Goal: Task Accomplishment & Management: Manage account settings

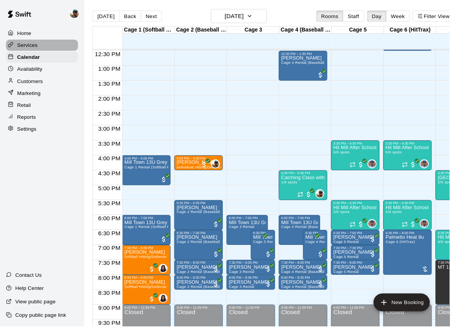
click at [23, 45] on p "Services" at bounding box center [28, 47] width 21 height 8
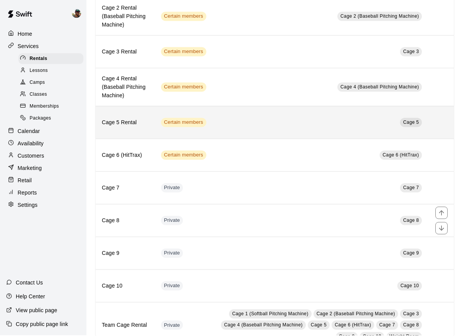
scroll to position [116, 0]
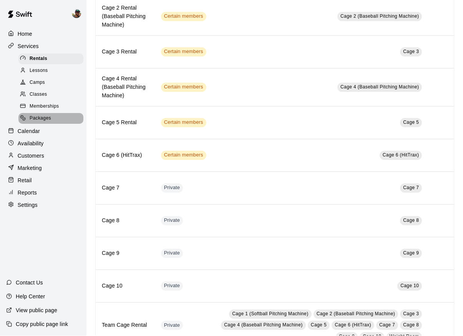
click at [34, 116] on span "Packages" at bounding box center [41, 119] width 22 height 8
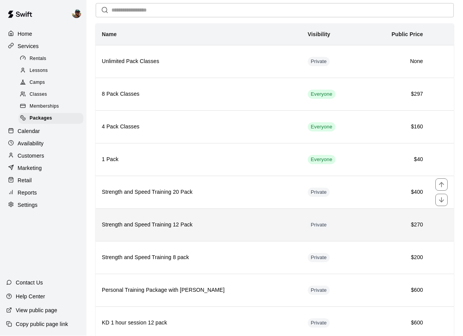
scroll to position [31, 0]
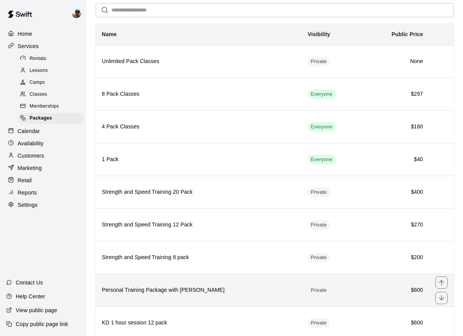
click at [165, 291] on h6 "Personal Training Package with [PERSON_NAME]" at bounding box center [199, 290] width 194 height 8
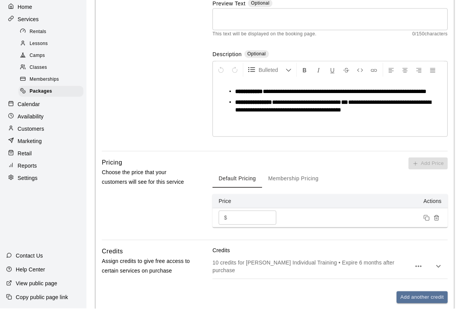
scroll to position [182, 0]
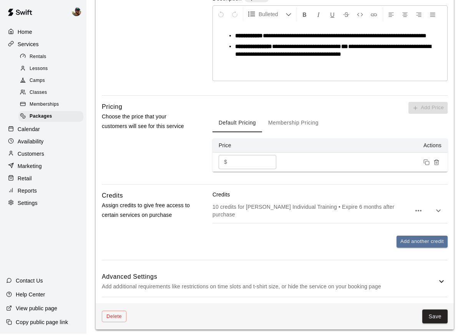
click at [438, 208] on icon "button" at bounding box center [438, 212] width 9 height 9
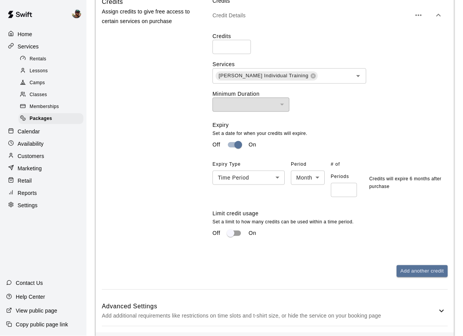
scroll to position [382, 0]
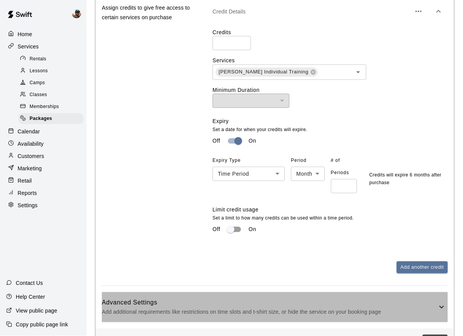
click at [443, 302] on icon at bounding box center [441, 306] width 9 height 9
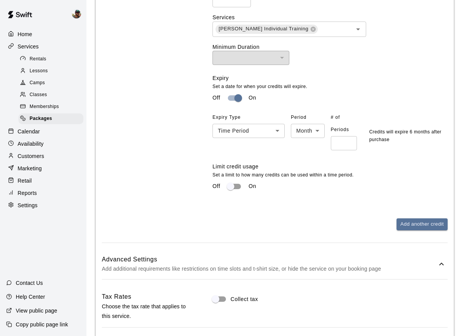
scroll to position [237, 0]
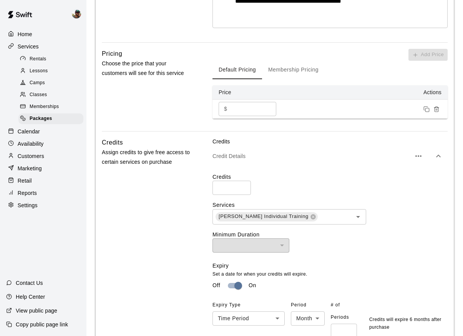
click at [37, 159] on p "Customers" at bounding box center [31, 156] width 26 height 8
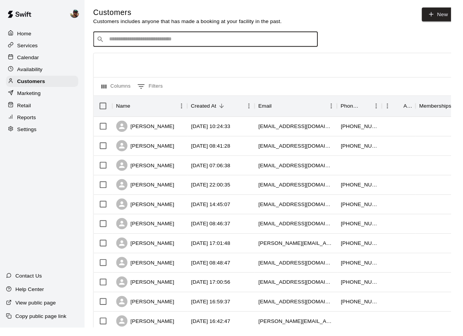
click at [200, 40] on input "Search customers by name or email" at bounding box center [216, 40] width 213 height 8
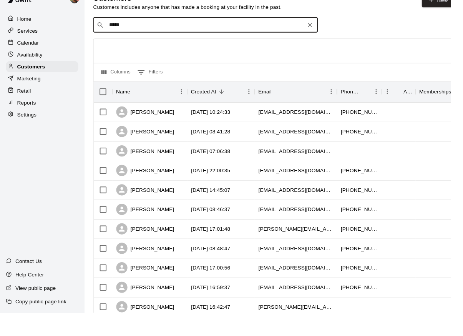
type input "******"
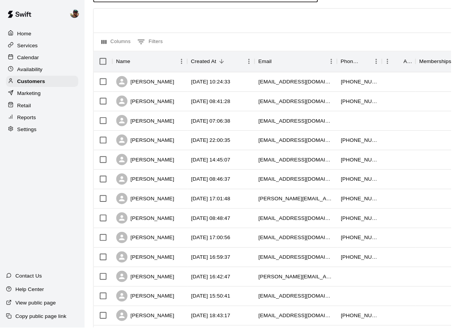
scroll to position [0, 0]
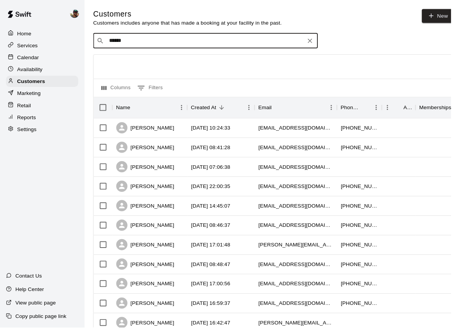
click at [208, 44] on input "******" at bounding box center [210, 42] width 201 height 8
click at [318, 41] on icon "Clear" at bounding box center [318, 42] width 8 height 8
type input "*"
type input "******"
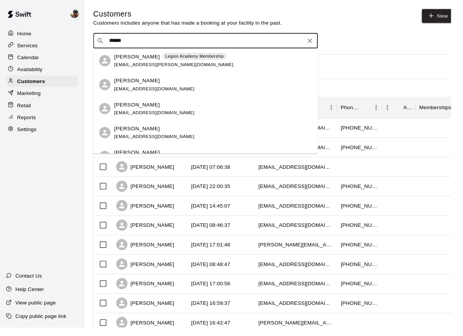
click at [131, 91] on span "[EMAIL_ADDRESS][DOMAIN_NAME]" at bounding box center [158, 90] width 83 height 5
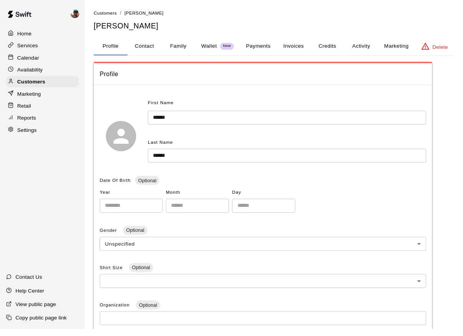
click at [211, 46] on p "Wallet" at bounding box center [213, 47] width 16 height 8
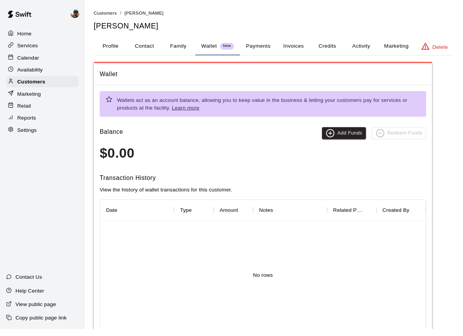
click at [348, 53] on button "Credits" at bounding box center [334, 47] width 35 height 18
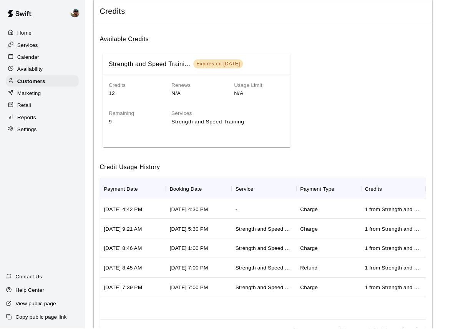
scroll to position [64, 0]
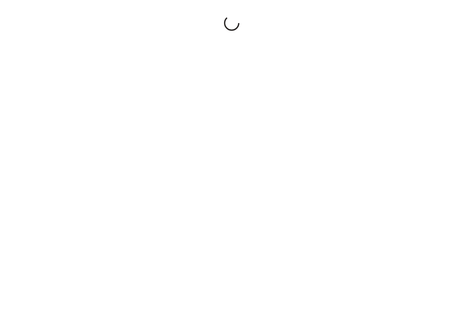
scroll to position [1, 0]
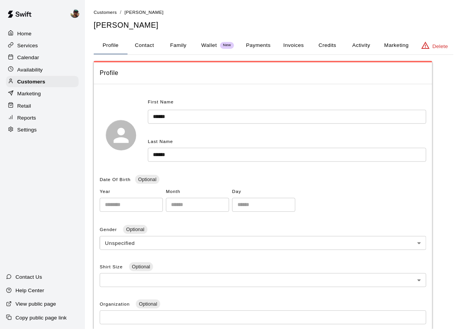
click at [16, 35] on div at bounding box center [13, 34] width 10 height 7
